Goal: Information Seeking & Learning: Learn about a topic

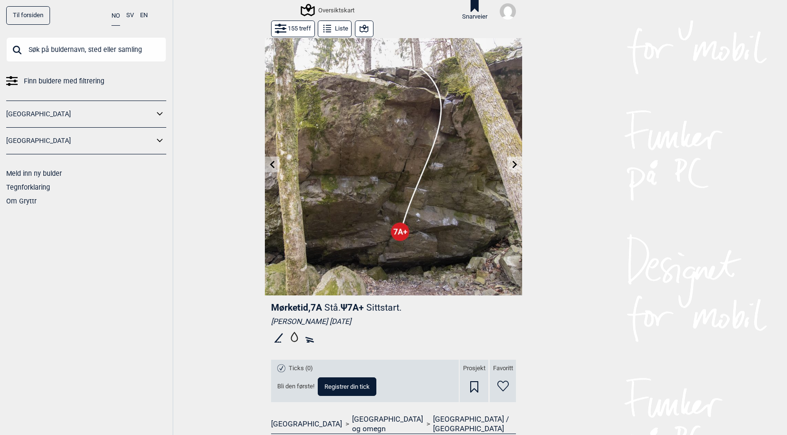
click at [511, 163] on icon at bounding box center [515, 165] width 8 height 8
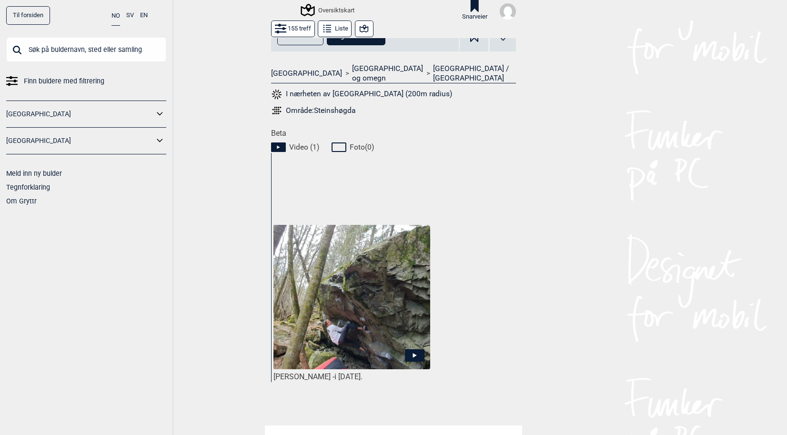
scroll to position [356, 0]
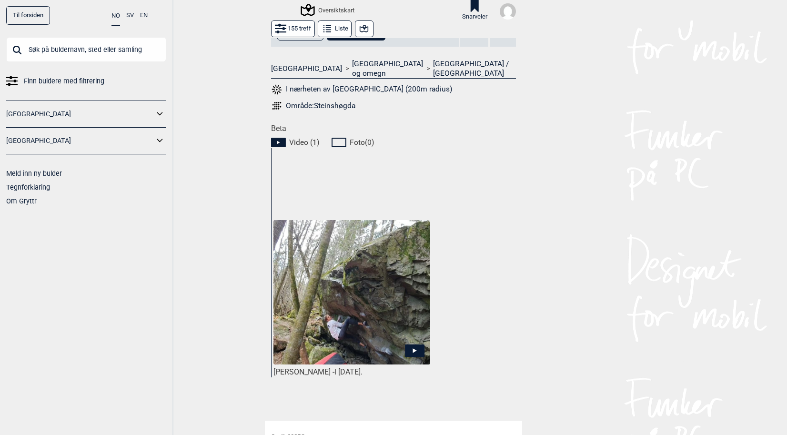
click at [409, 326] on img at bounding box center [352, 292] width 157 height 145
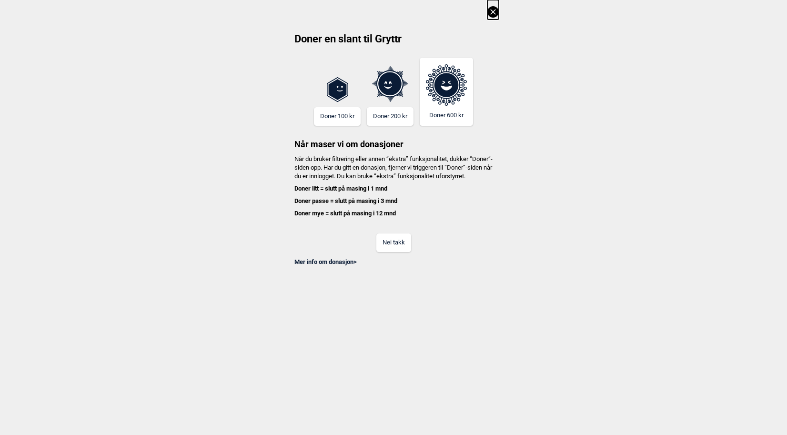
click at [397, 252] on button "Nei takk" at bounding box center [393, 243] width 35 height 19
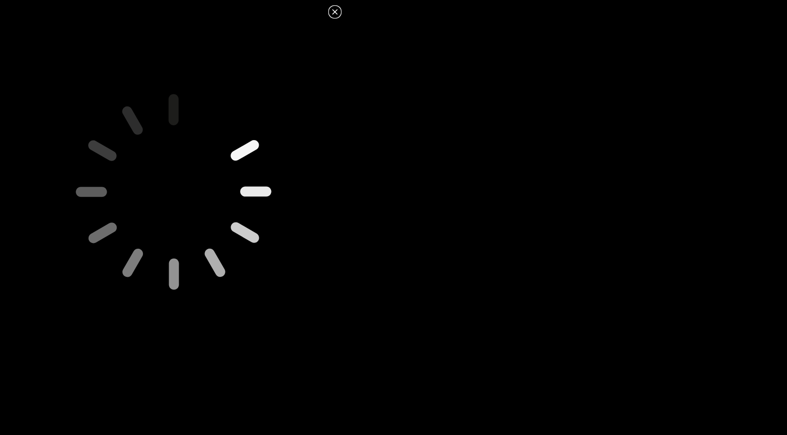
click at [336, 12] on icon at bounding box center [334, 11] width 5 height 5
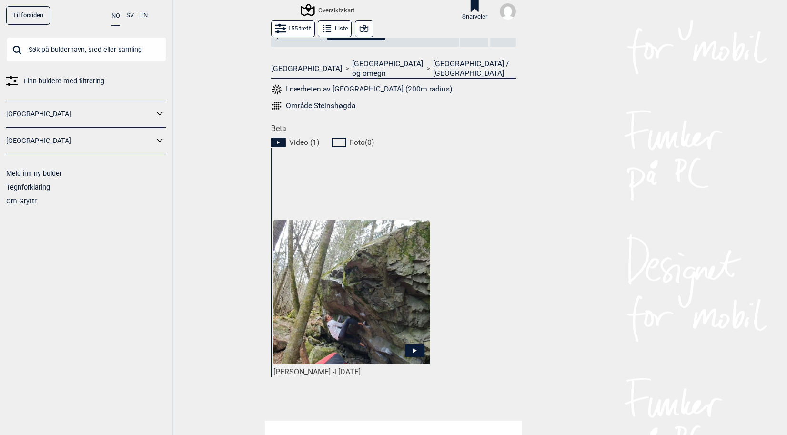
click at [386, 289] on img at bounding box center [352, 292] width 157 height 145
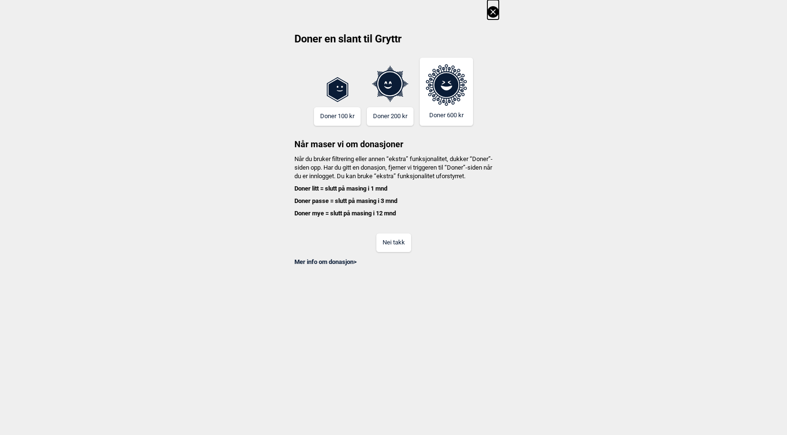
click at [396, 243] on button "Nei takk" at bounding box center [393, 243] width 35 height 19
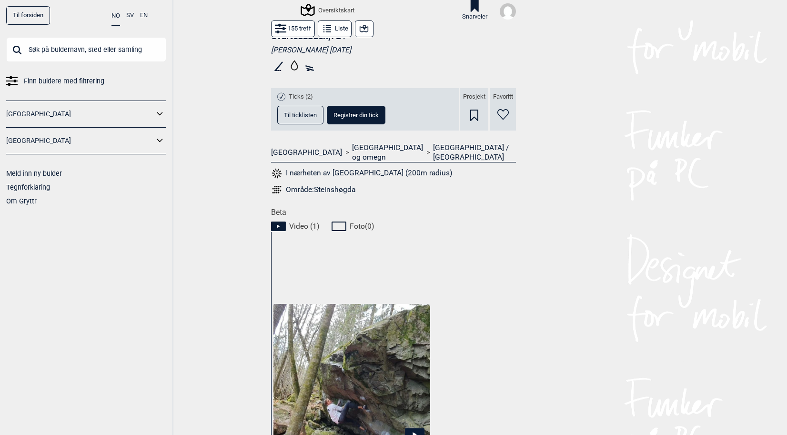
scroll to position [272, 0]
click at [306, 120] on button "Til ticklisten" at bounding box center [300, 115] width 46 height 19
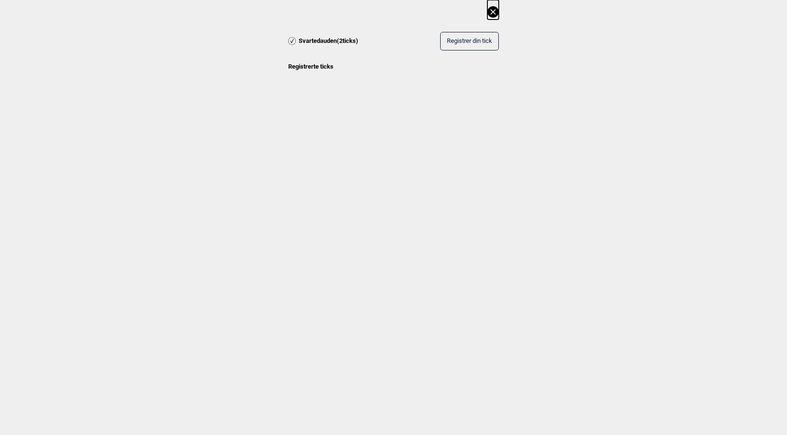
click at [493, 13] on icon at bounding box center [493, 11] width 11 height 11
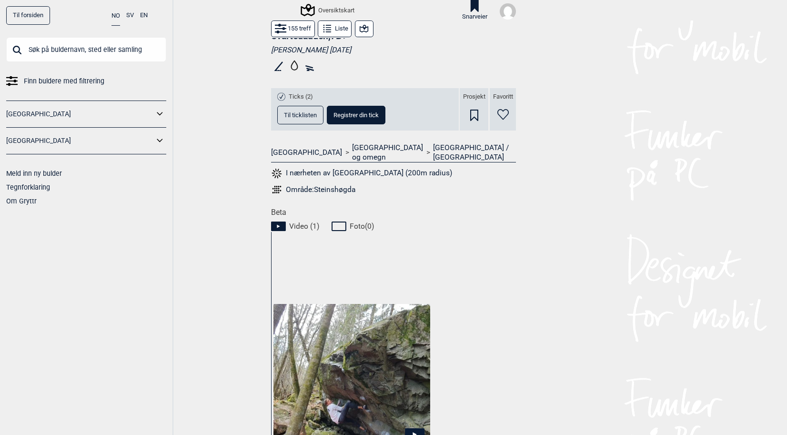
scroll to position [439, 0]
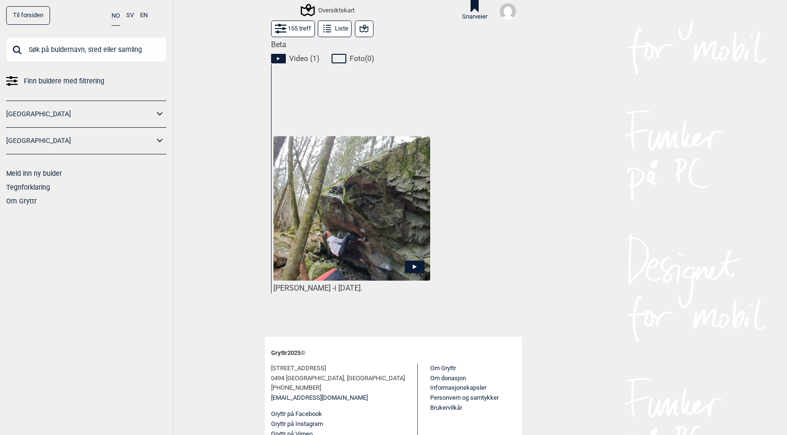
click at [336, 284] on div "[PERSON_NAME] - i [DATE]." at bounding box center [352, 289] width 157 height 10
drag, startPoint x: 336, startPoint y: 278, endPoint x: 275, endPoint y: 283, distance: 61.7
click at [275, 284] on div "[PERSON_NAME] - i [DATE]." at bounding box center [352, 289] width 157 height 10
drag, startPoint x: 275, startPoint y: 283, endPoint x: 312, endPoint y: 278, distance: 37.0
